Goal: Task Accomplishment & Management: Manage account settings

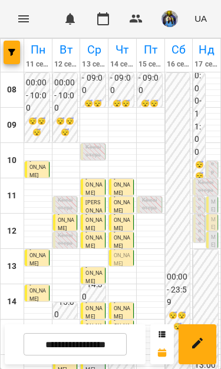
click at [216, 198] on div "11:30 [PERSON_NAME]" at bounding box center [212, 208] width 12 height 24
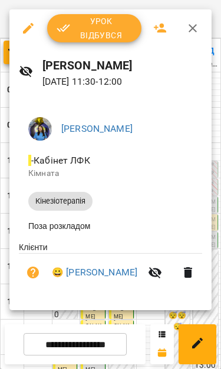
click at [112, 31] on span "Урок відбувся" at bounding box center [93, 28] width 75 height 28
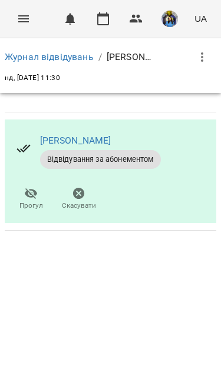
click at [23, 15] on icon "Menu" at bounding box center [23, 19] width 14 height 14
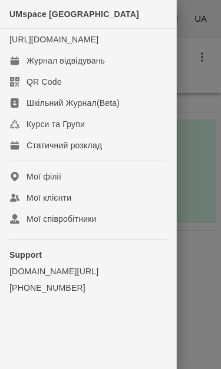
click at [35, 66] on div "Журнал відвідувань" at bounding box center [65, 61] width 78 height 12
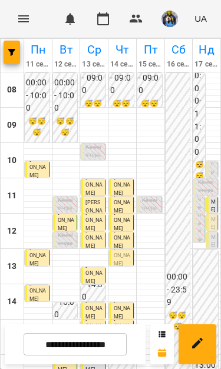
click at [212, 221] on span "[PERSON_NAME]" at bounding box center [213, 187] width 5 height 85
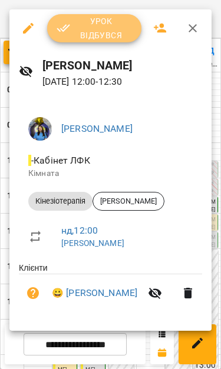
click at [82, 29] on span "Урок відбувся" at bounding box center [93, 28] width 75 height 28
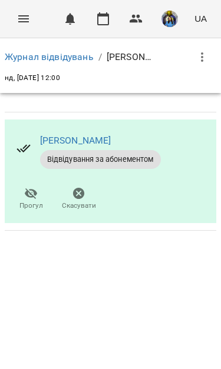
click at [27, 18] on icon "Menu" at bounding box center [23, 19] width 14 height 14
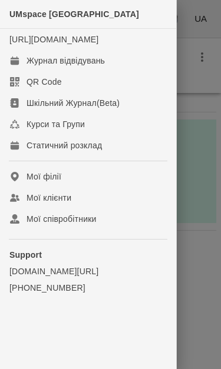
click at [35, 66] on div "Журнал відвідувань" at bounding box center [65, 61] width 78 height 12
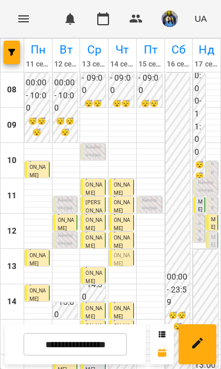
scroll to position [110, 0]
click at [124, 333] on span "[PERSON_NAME]" at bounding box center [122, 344] width 16 height 22
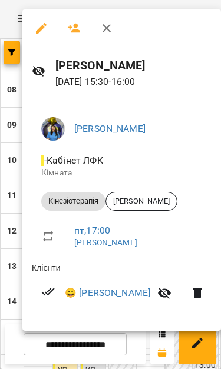
click at [22, 132] on div at bounding box center [110, 184] width 221 height 369
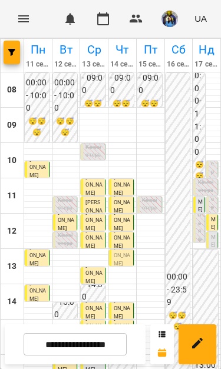
scroll to position [58, 0]
